Goal: Information Seeking & Learning: Understand process/instructions

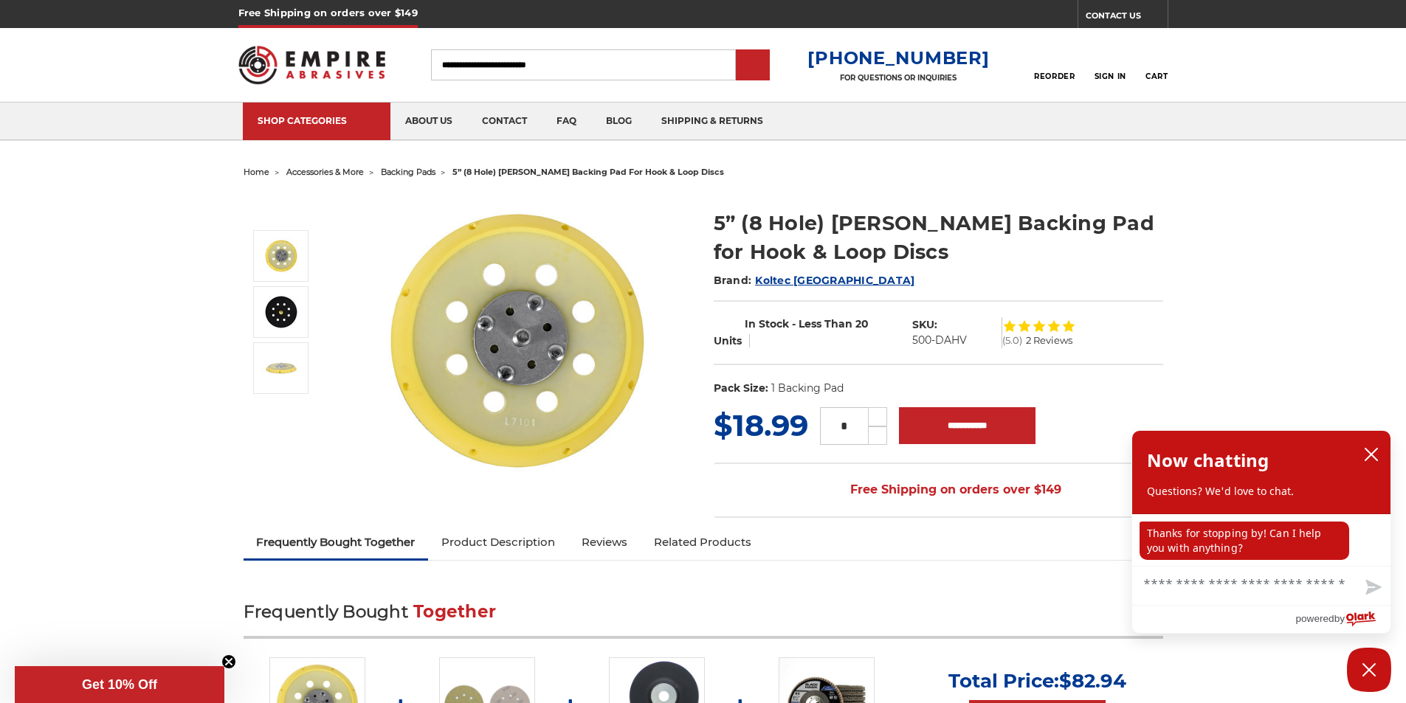
click at [568, 526] on link "Reviews" at bounding box center [604, 542] width 72 height 32
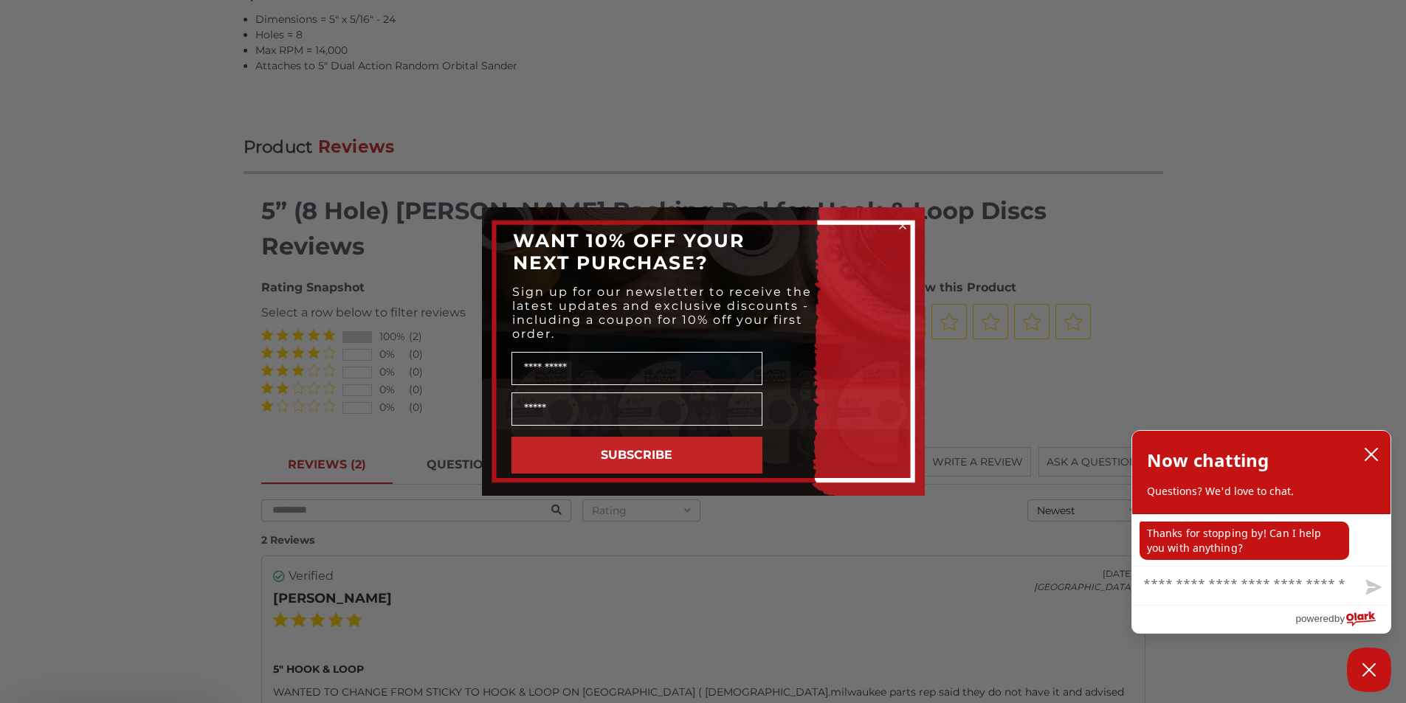
scroll to position [1433, 0]
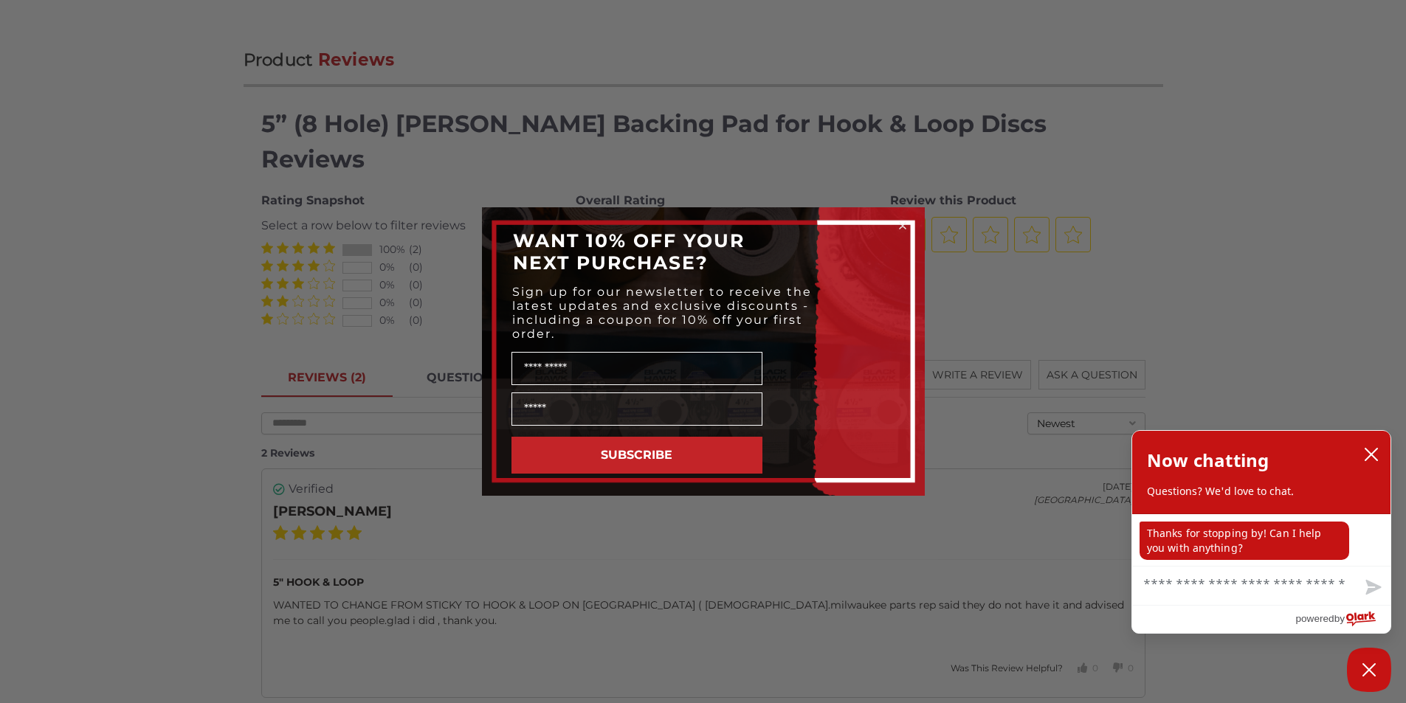
click at [723, 447] on button "SUBSCRIBE" at bounding box center [636, 455] width 251 height 37
click at [1275, 576] on textarea "Chat with us" at bounding box center [1261, 586] width 258 height 38
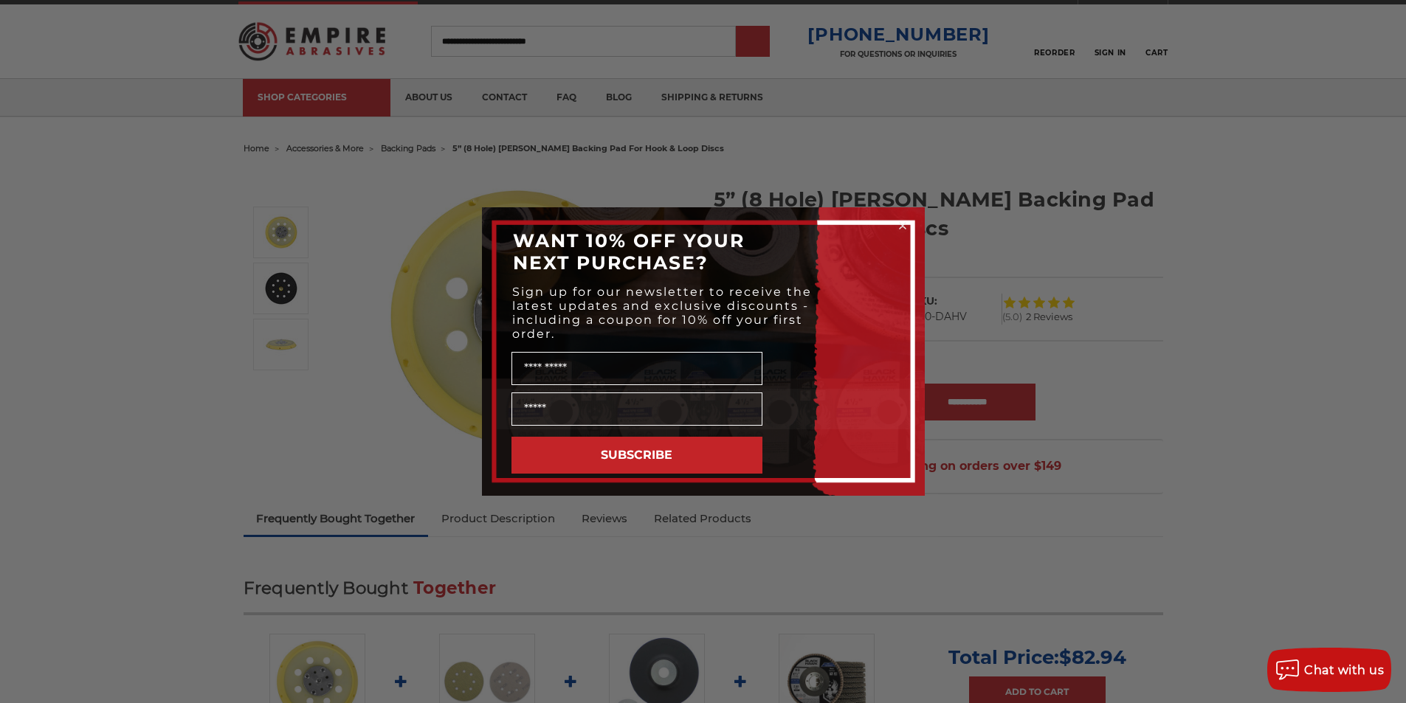
scroll to position [0, 0]
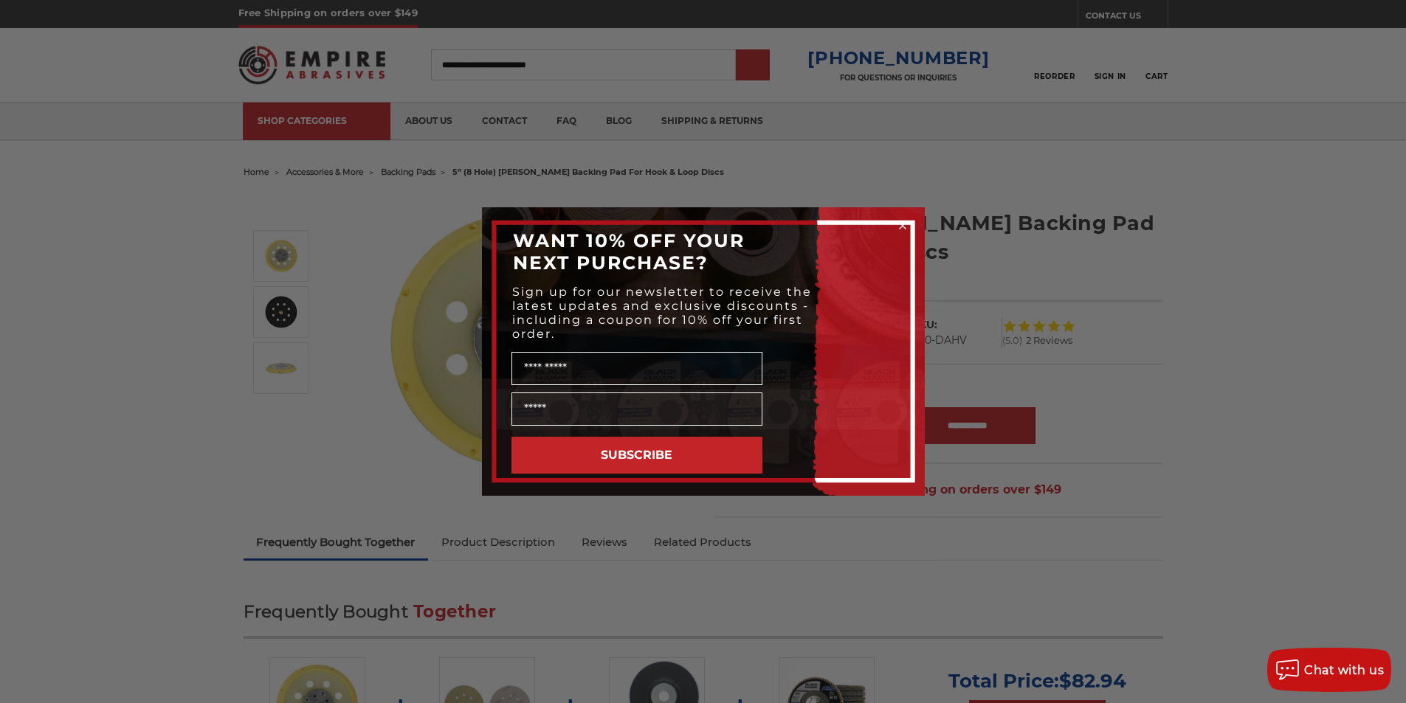
click at [784, 71] on div "Close dialog WANT 10% OFF YOUR NEXT PURCHASE? Sign up for our newsletter to rec…" at bounding box center [703, 351] width 1406 height 703
click at [897, 223] on circle "Close dialog" at bounding box center [902, 226] width 14 height 14
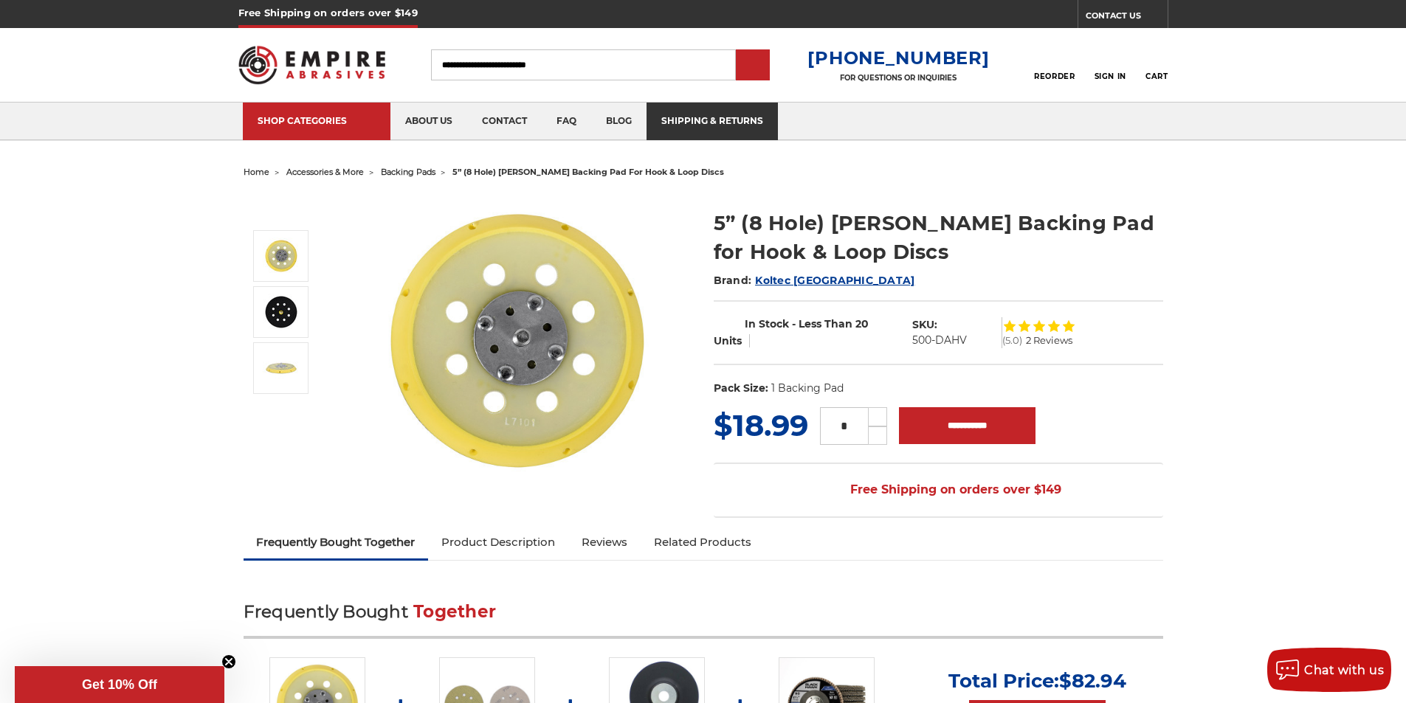
click at [653, 107] on link "shipping & returns" at bounding box center [712, 122] width 131 height 38
